Goal: Task Accomplishment & Management: Use online tool/utility

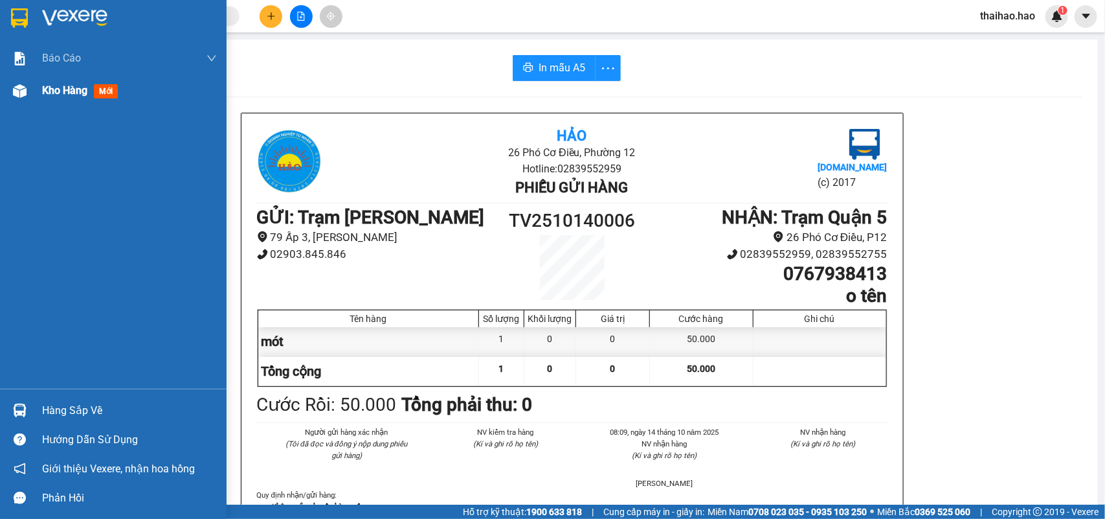
click at [104, 95] on span "mới" at bounding box center [106, 91] width 24 height 14
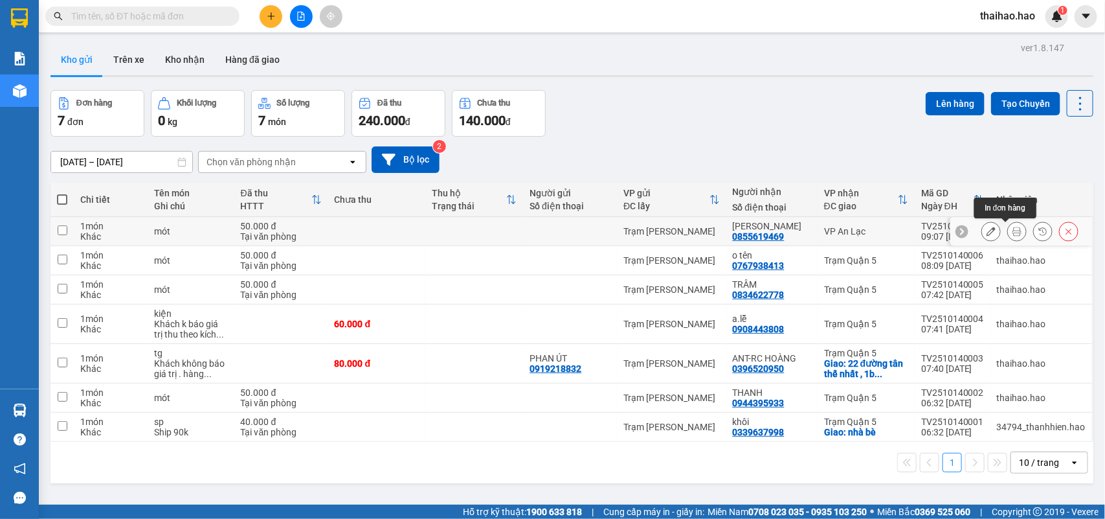
click at [1012, 230] on icon at bounding box center [1016, 231] width 9 height 9
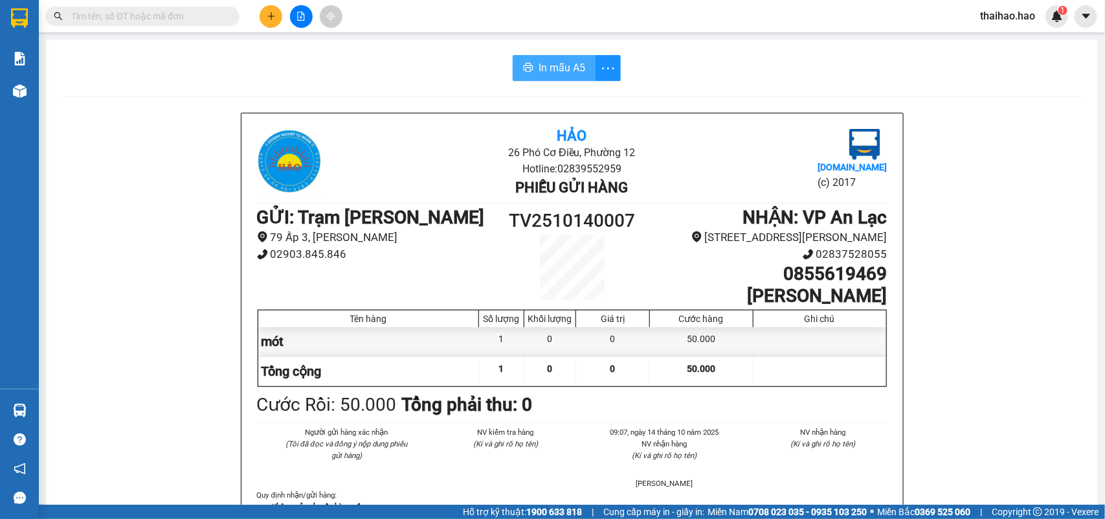
click at [574, 65] on span "In mẫu A5" at bounding box center [562, 68] width 47 height 16
